Goal: Task Accomplishment & Management: Manage account settings

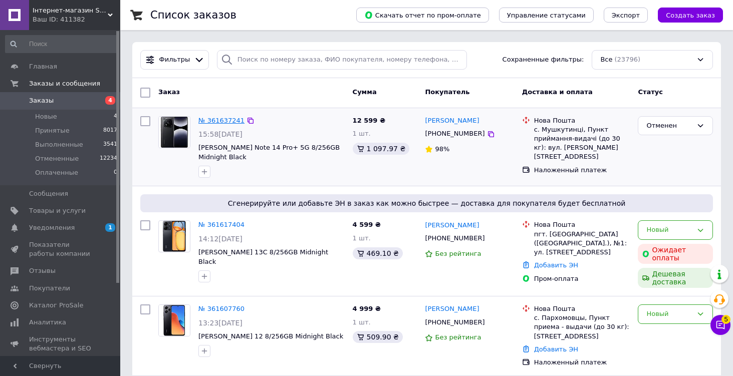
click at [225, 118] on link "№ 361637241" at bounding box center [221, 121] width 46 height 8
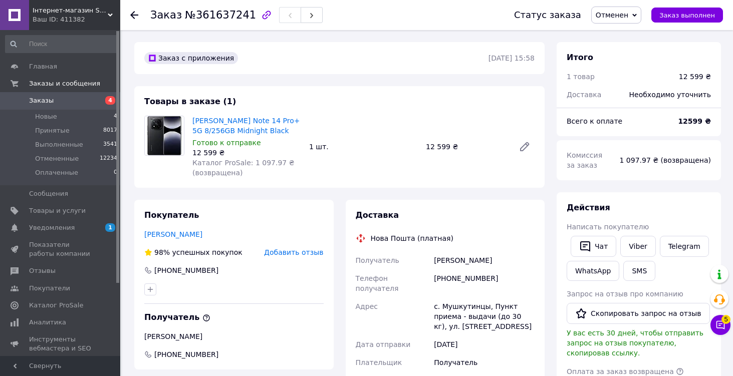
click at [133, 16] on icon at bounding box center [134, 15] width 8 height 8
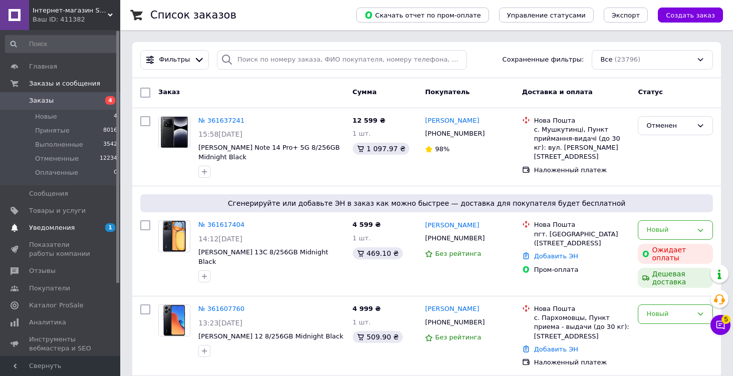
click at [64, 230] on span "Уведомления" at bounding box center [52, 227] width 46 height 9
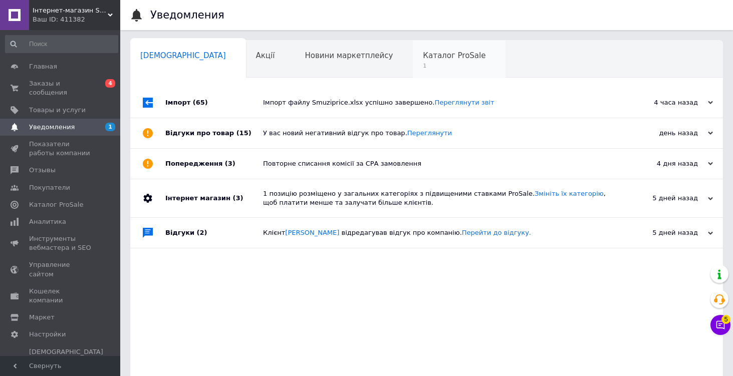
click at [413, 76] on div "Каталог ProSale 1" at bounding box center [459, 60] width 93 height 38
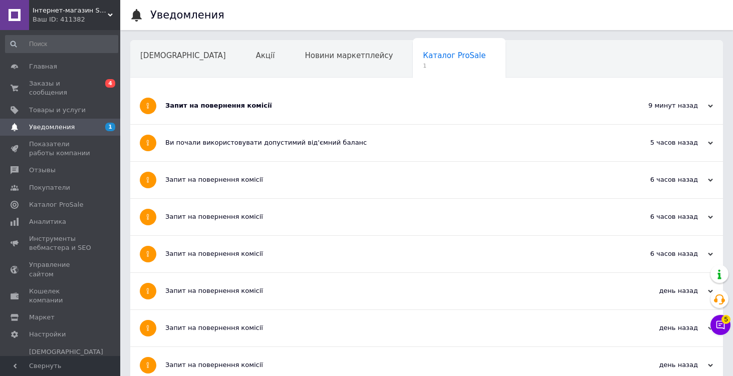
click at [252, 117] on div "Запит на повернення комісії" at bounding box center [388, 106] width 447 height 37
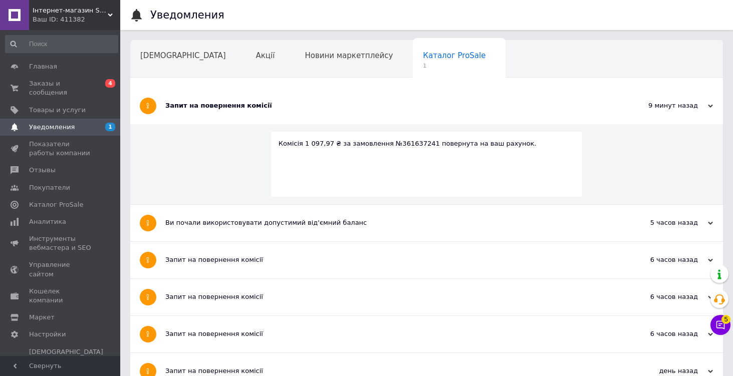
click at [413, 62] on div "Каталог ProSale 1" at bounding box center [459, 60] width 93 height 38
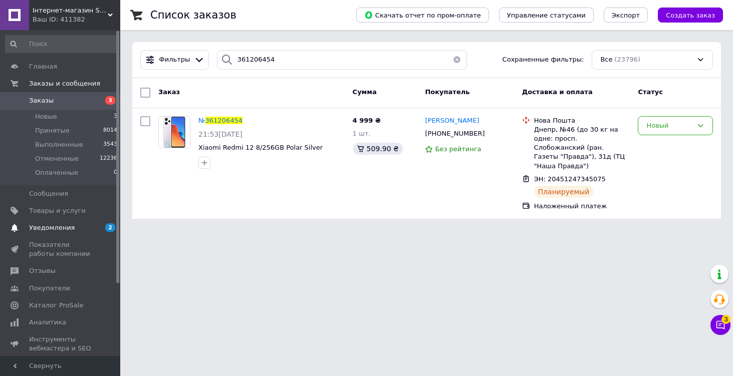
click at [49, 222] on link "Уведомления 2 0" at bounding box center [61, 227] width 123 height 17
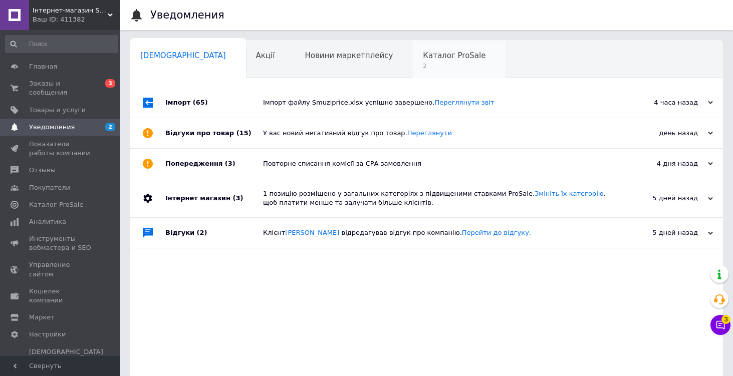
click at [423, 54] on span "Каталог ProSale" at bounding box center [454, 55] width 63 height 9
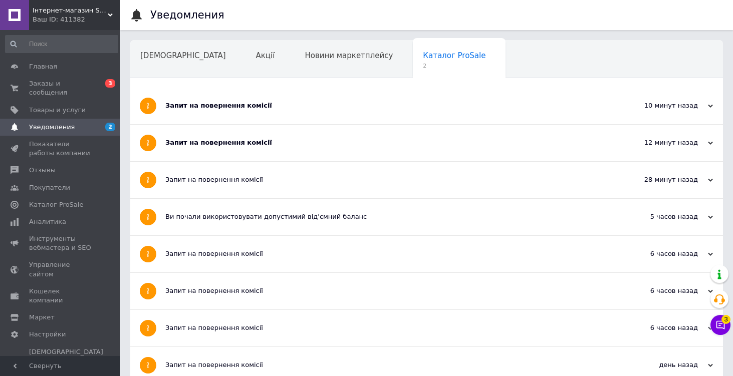
click at [323, 143] on div "Запит на повернення комісії" at bounding box center [388, 142] width 447 height 9
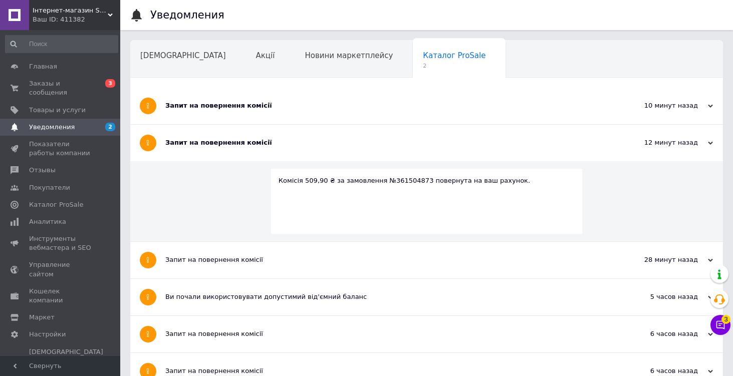
click at [294, 111] on div "Запит на повернення комісії" at bounding box center [388, 106] width 447 height 37
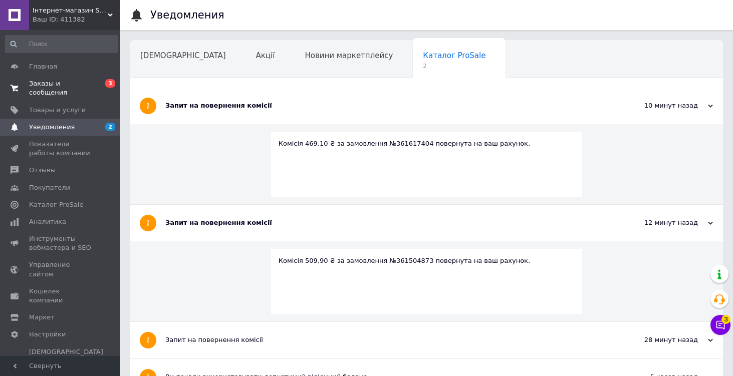
click at [57, 95] on span "Заказы и сообщения" at bounding box center [61, 88] width 64 height 18
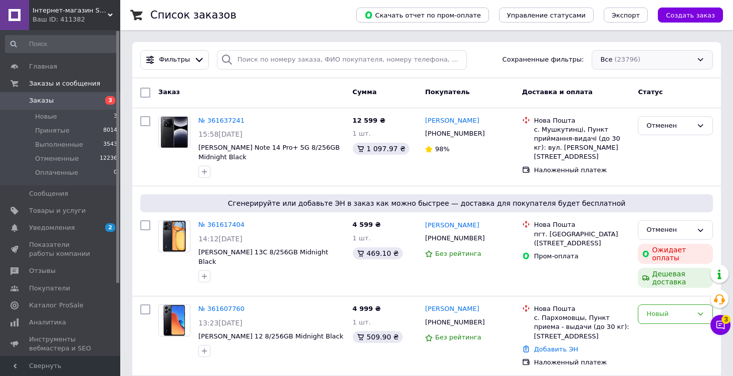
click at [631, 59] on div "Все (23796)" at bounding box center [652, 60] width 121 height 20
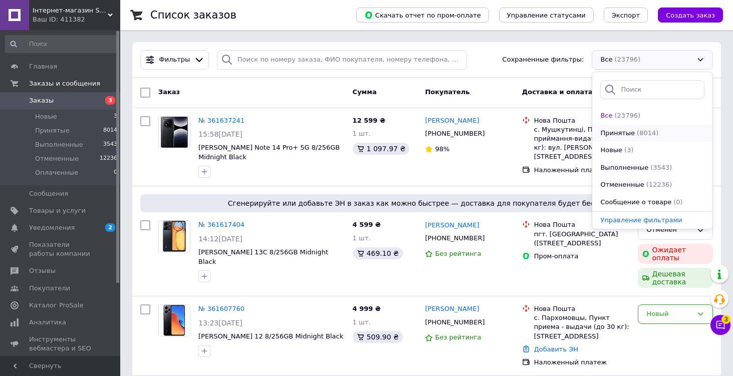
click at [623, 132] on span "Принятые" at bounding box center [617, 134] width 35 height 10
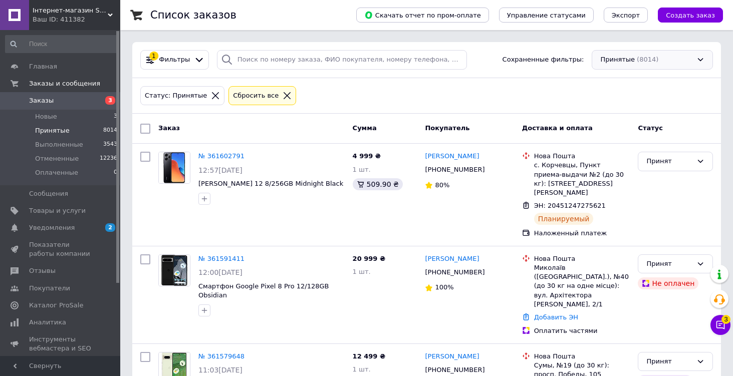
click at [635, 52] on div "Принятые (8014)" at bounding box center [652, 60] width 121 height 20
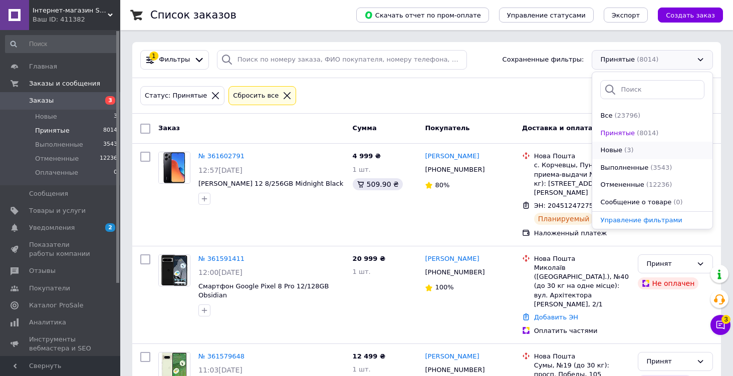
click at [626, 156] on li "Новые (3)" at bounding box center [652, 151] width 120 height 18
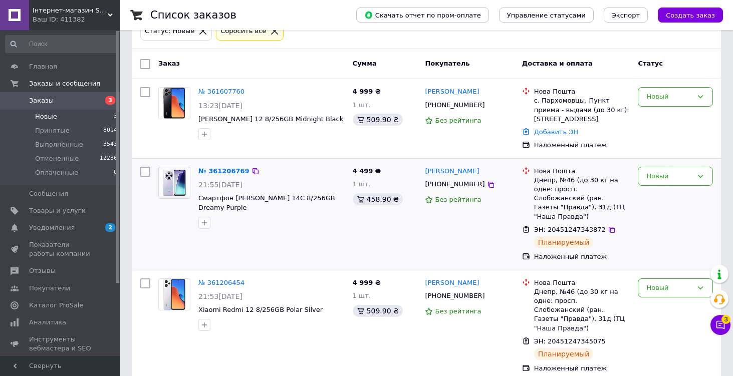
scroll to position [64, 0]
click at [657, 177] on div "Новый" at bounding box center [669, 177] width 46 height 11
click at [660, 197] on li "Принят" at bounding box center [675, 197] width 74 height 19
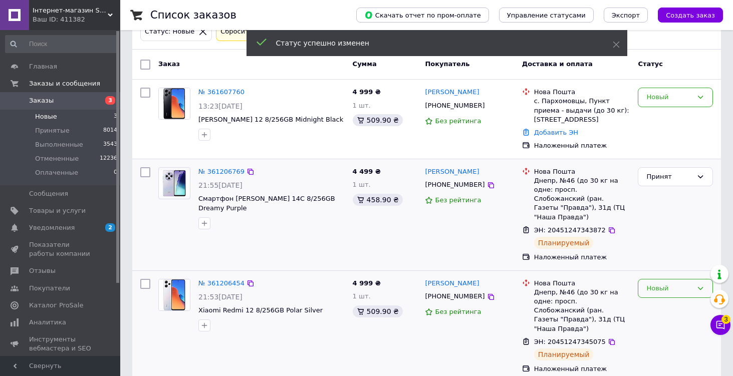
click at [666, 284] on div "Новый" at bounding box center [669, 289] width 46 height 11
click at [659, 300] on li "Принят" at bounding box center [675, 309] width 74 height 19
click at [58, 226] on span "Уведомления" at bounding box center [52, 227] width 46 height 9
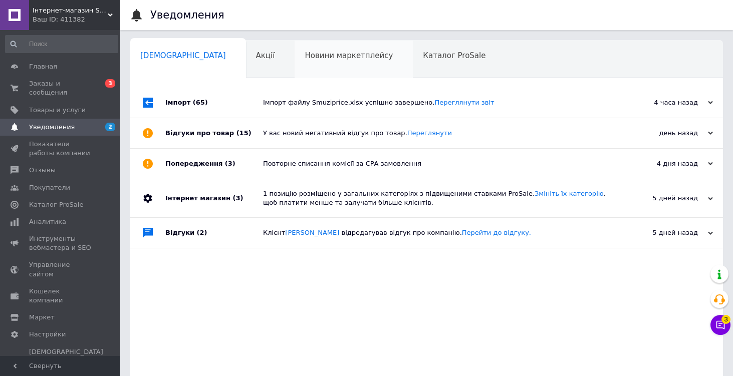
click at [308, 70] on div "Новини маркетплейсу 0" at bounding box center [354, 60] width 118 height 38
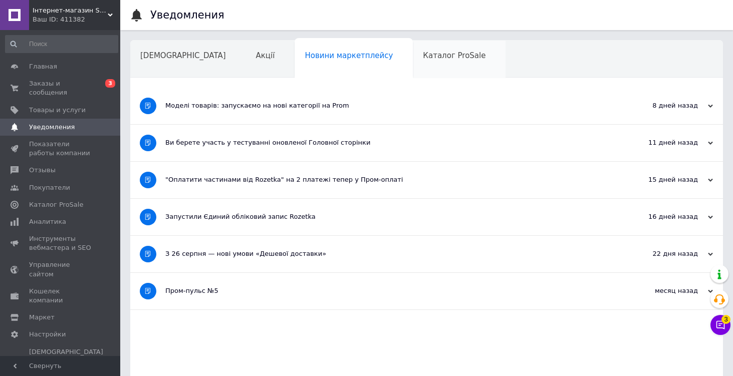
click at [413, 63] on div "Каталог ProSale" at bounding box center [459, 60] width 93 height 38
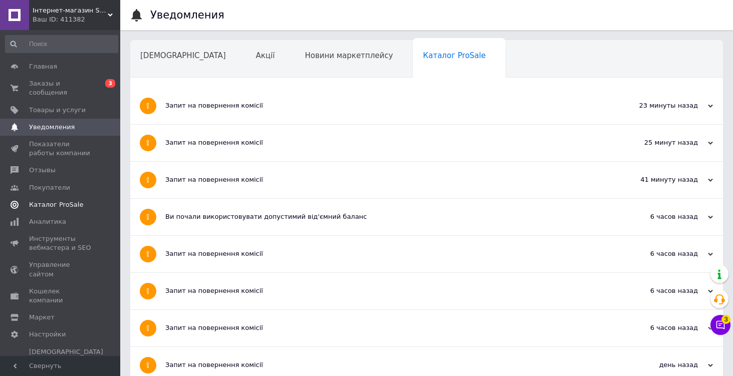
click at [50, 206] on span "Каталог ProSale" at bounding box center [56, 204] width 54 height 9
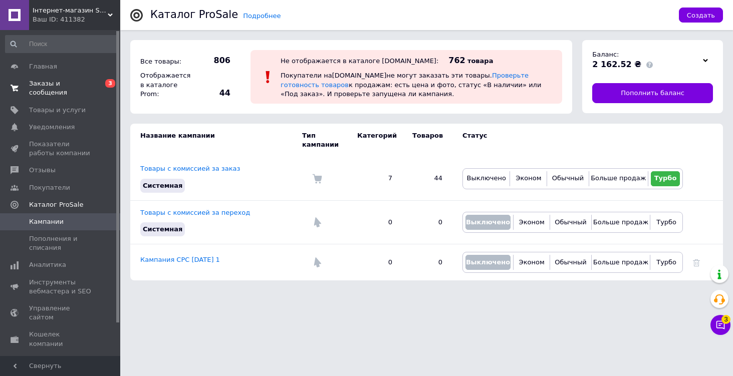
click at [40, 96] on span "Заказы и сообщения" at bounding box center [61, 88] width 64 height 18
